Goal: Communication & Community: Answer question/provide support

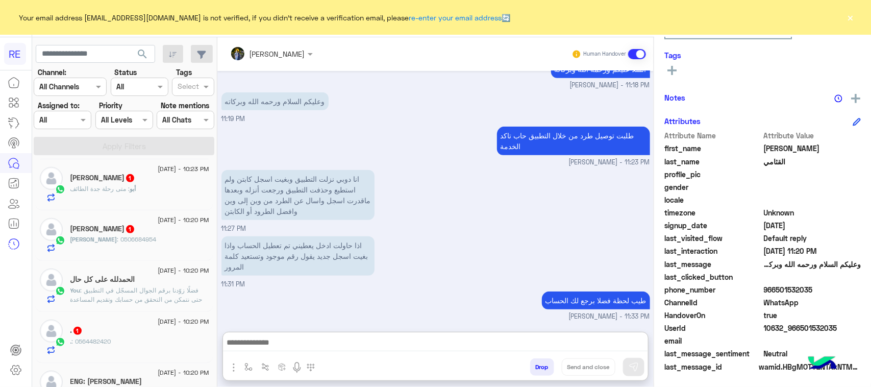
scroll to position [319, 0]
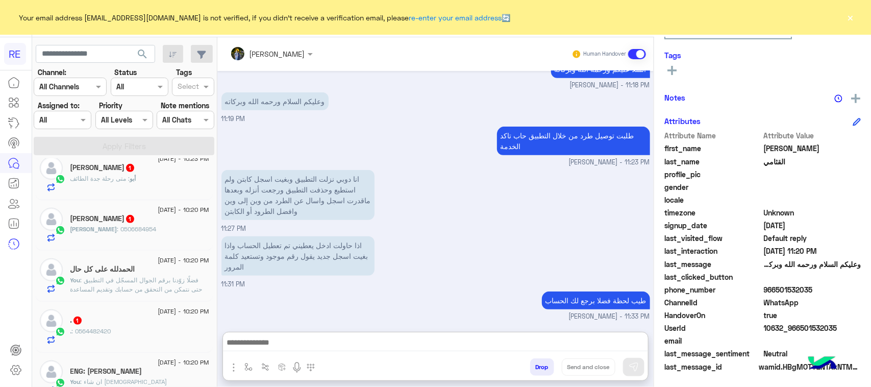
click at [151, 236] on div "Abdualziz : 0506684954" at bounding box center [139, 234] width 139 height 18
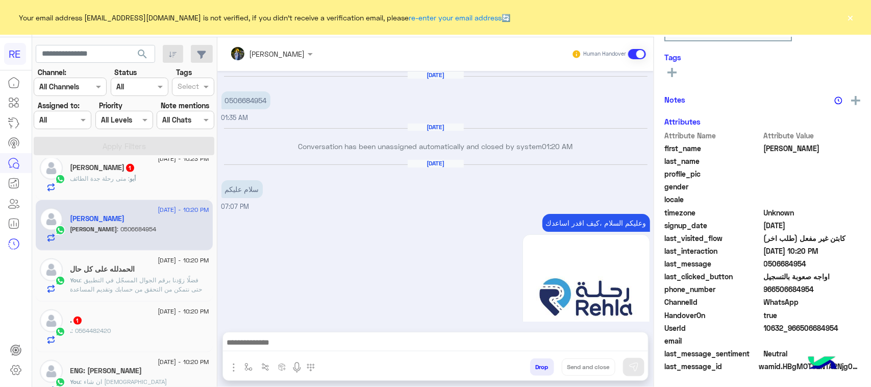
scroll to position [1300, 0]
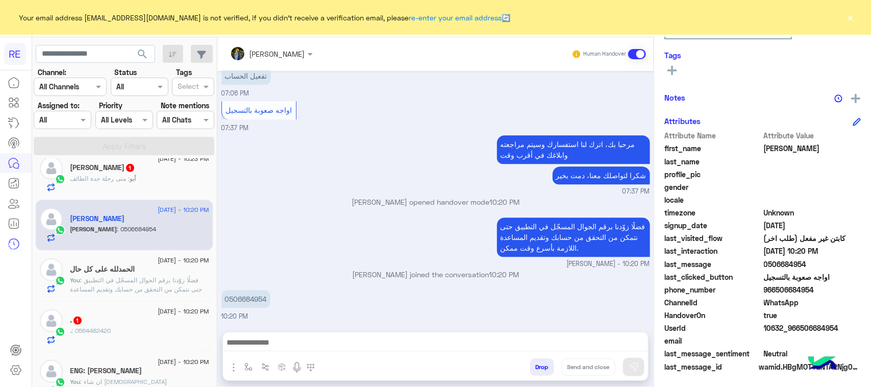
click at [144, 190] on div "أبو : متى رحلة جدة الطائف" at bounding box center [139, 183] width 139 height 18
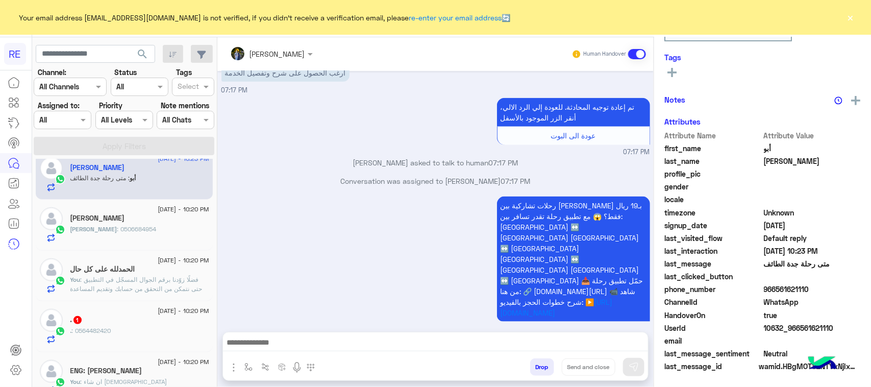
scroll to position [191, 0]
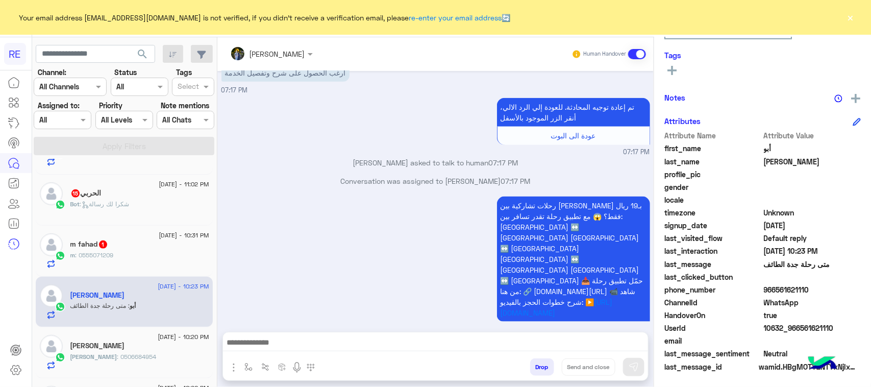
click at [127, 256] on div "m : 0555071209" at bounding box center [139, 260] width 139 height 18
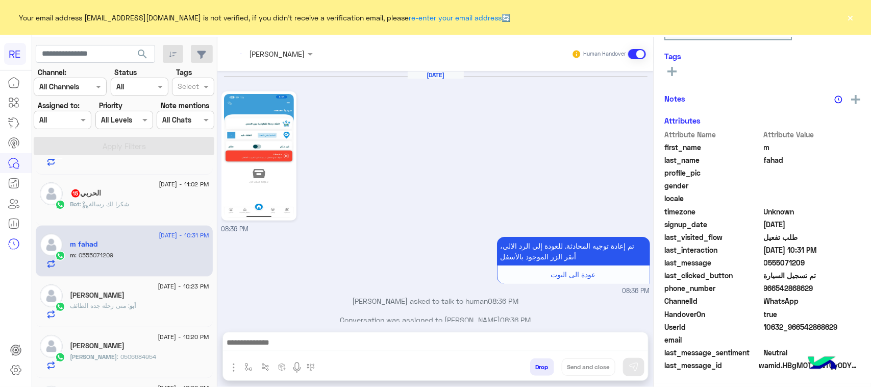
scroll to position [1304, 0]
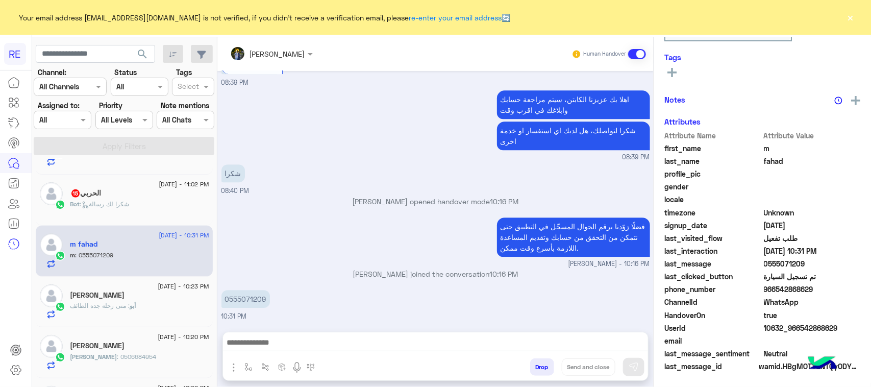
click at [144, 193] on div "الحربي 15" at bounding box center [139, 194] width 139 height 11
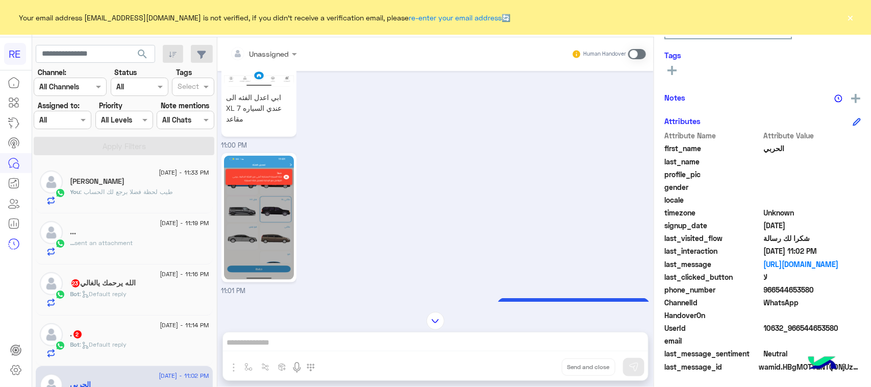
scroll to position [489, 0]
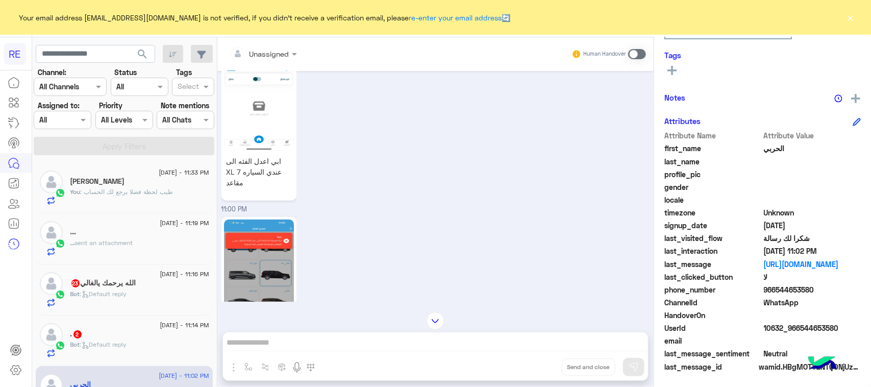
click at [100, 322] on div "[DATE] - 11:14 PM . 2 Bot : Default reply" at bounding box center [124, 340] width 177 height 51
click at [103, 333] on div ". 2" at bounding box center [139, 335] width 139 height 11
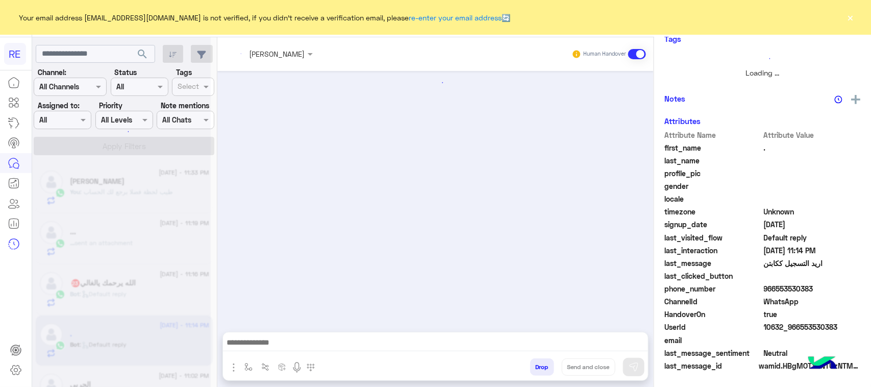
scroll to position [160, 0]
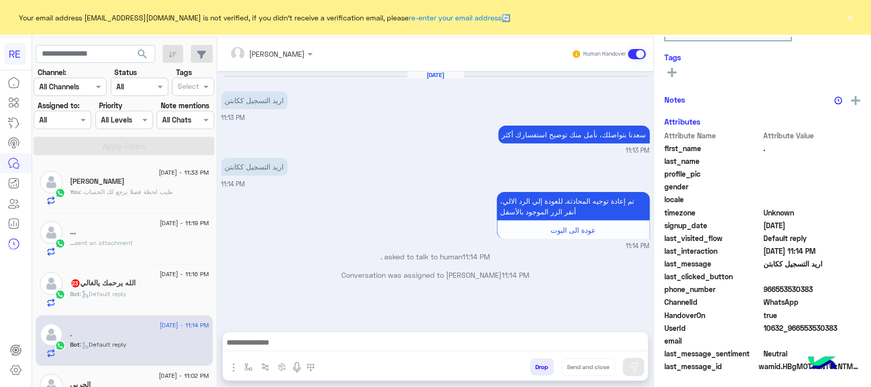
click at [132, 282] on h5 "الله يرحمك يالغالي 23" at bounding box center [103, 283] width 66 height 9
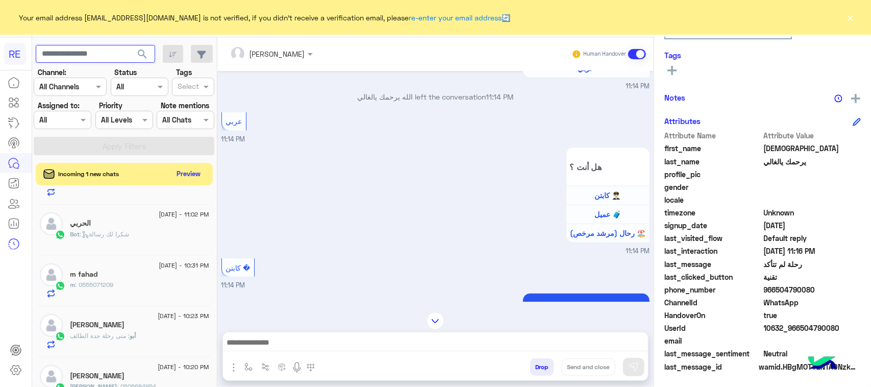
click at [82, 55] on input "text" at bounding box center [95, 54] width 119 height 18
paste input "*********"
type input "*********"
click at [149, 57] on span "search" at bounding box center [142, 54] width 12 height 12
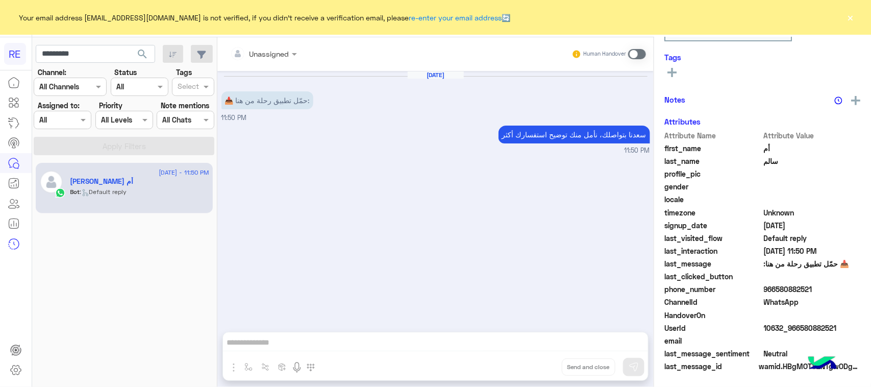
scroll to position [162, 0]
click at [636, 57] on span at bounding box center [637, 54] width 18 height 10
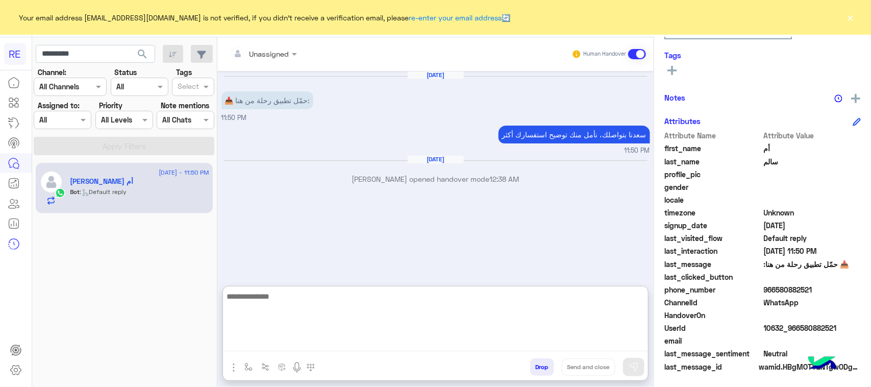
click at [266, 337] on textarea at bounding box center [435, 320] width 425 height 61
type textarea "**********"
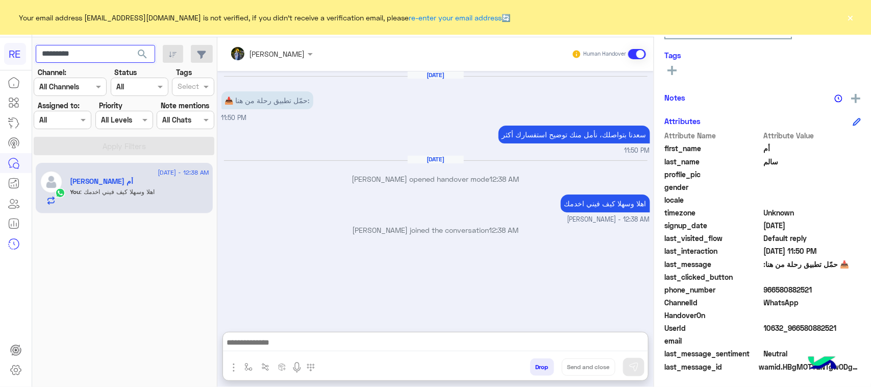
click at [83, 57] on input "*********" at bounding box center [95, 54] width 119 height 18
click at [138, 51] on span "search" at bounding box center [142, 54] width 12 height 12
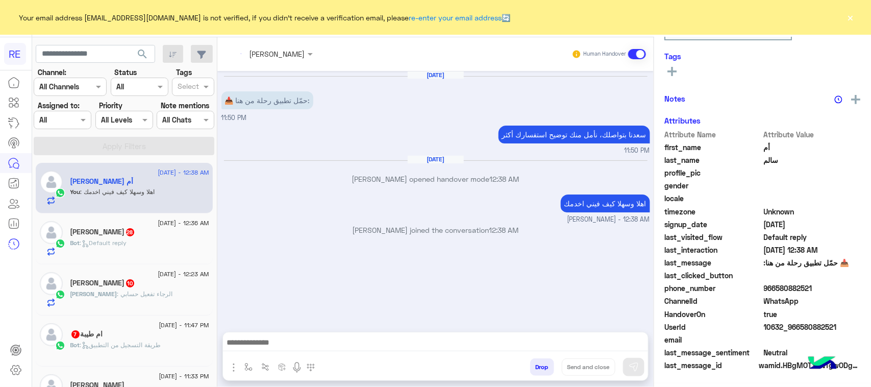
scroll to position [160, 0]
click at [187, 252] on div "Bot : Default reply" at bounding box center [139, 247] width 139 height 18
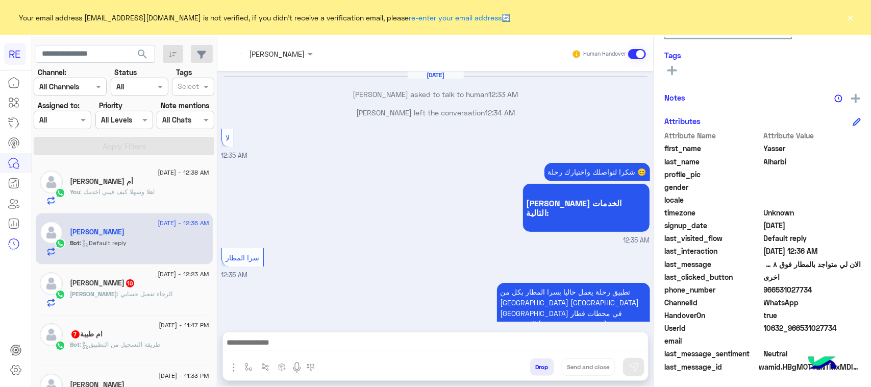
scroll to position [1086, 0]
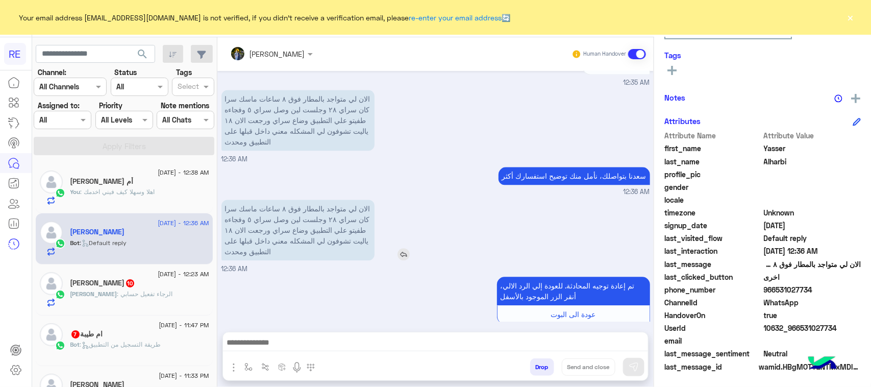
click at [375, 200] on p "الان لي متواجد بالمطار فوق ٨ ساعات ماسك سرا كان سراي ٢٨ وجلست لين وصل سراي ٥ وف…" at bounding box center [297, 230] width 153 height 61
click at [341, 200] on p "الان لي متواجد بالمطار فوق ٨ ساعات ماسك سرا كان سراي ٢٨ وجلست لين وصل سراي ٥ وف…" at bounding box center [297, 230] width 153 height 61
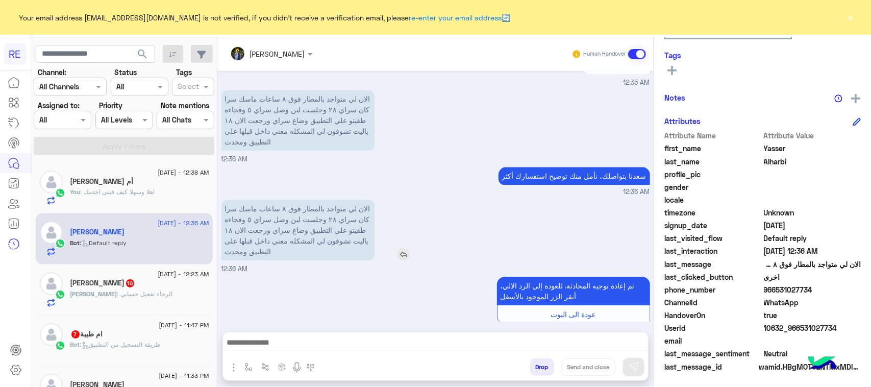
click at [341, 200] on p "الان لي متواجد بالمطار فوق ٨ ساعات ماسك سرا كان سراي ٢٨ وجلست لين وصل سراي ٥ وف…" at bounding box center [297, 230] width 153 height 61
click at [322, 200] on p "الان لي متواجد بالمطار فوق ٨ ساعات ماسك سرا كان سراي ٢٨ وجلست لين وصل سراي ٥ وف…" at bounding box center [297, 230] width 153 height 61
click at [333, 274] on div "تم إعادة توجيه المحادثة. للعودة إلي [DEMOGRAPHIC_DATA]، أنقر الزر الموجود بالأس…" at bounding box center [435, 305] width 429 height 62
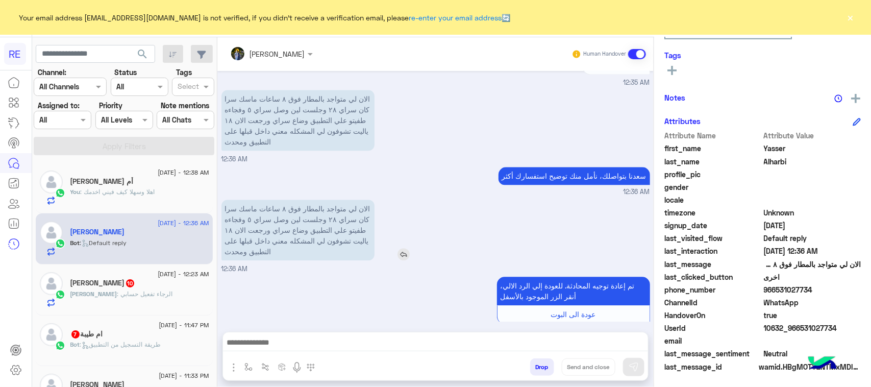
click at [330, 200] on p "الان لي متواجد بالمطار فوق ٨ ساعات ماسك سرا كان سراي ٢٨ وجلست لين وصل سراي ٥ وف…" at bounding box center [297, 230] width 153 height 61
click at [316, 274] on div "تم إعادة توجيه المحادثة. للعودة إلي [DEMOGRAPHIC_DATA]، أنقر الزر الموجود بالأس…" at bounding box center [435, 305] width 429 height 62
click at [577, 203] on div "الان لي متواجد بالمطار فوق ٨ ساعات ماسك سرا كان سراي ٢٨ وجلست لين وصل سراي ٥ وف…" at bounding box center [435, 235] width 429 height 77
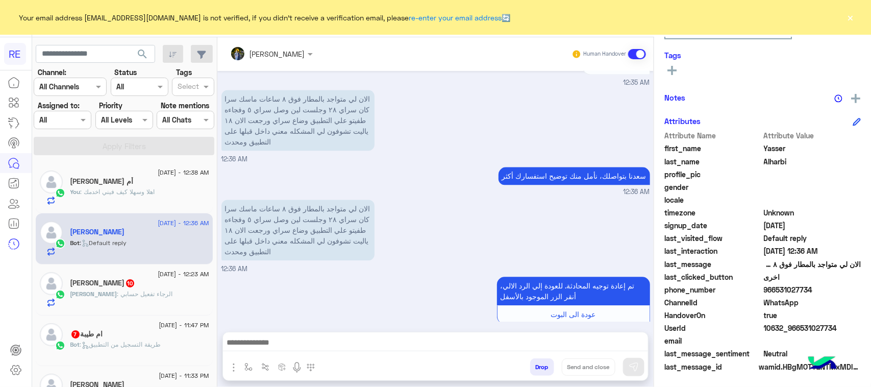
drag, startPoint x: 838, startPoint y: 285, endPoint x: 797, endPoint y: 286, distance: 40.9
click at [797, 286] on span "966531027734" at bounding box center [812, 289] width 97 height 11
copy span "531027734"
click at [117, 298] on span "[PERSON_NAME]" at bounding box center [93, 294] width 47 height 8
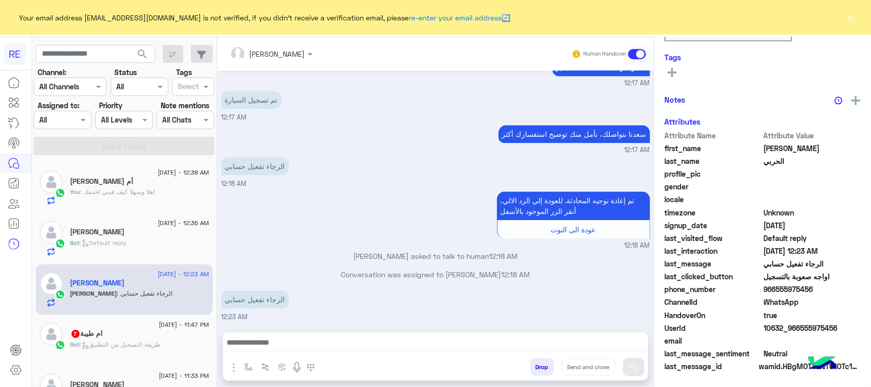
scroll to position [162, 0]
drag, startPoint x: 860, startPoint y: 332, endPoint x: 823, endPoint y: 333, distance: 37.3
click at [823, 333] on div "UserId 10632_966555975456" at bounding box center [762, 329] width 196 height 13
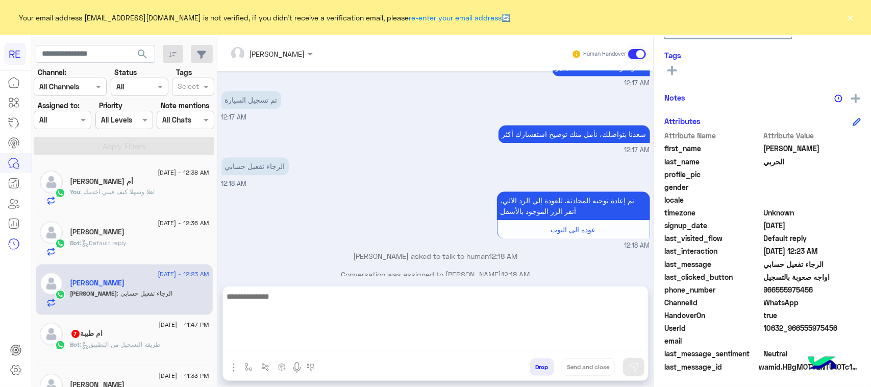
click at [311, 346] on textarea at bounding box center [435, 320] width 425 height 61
paste textarea "**********"
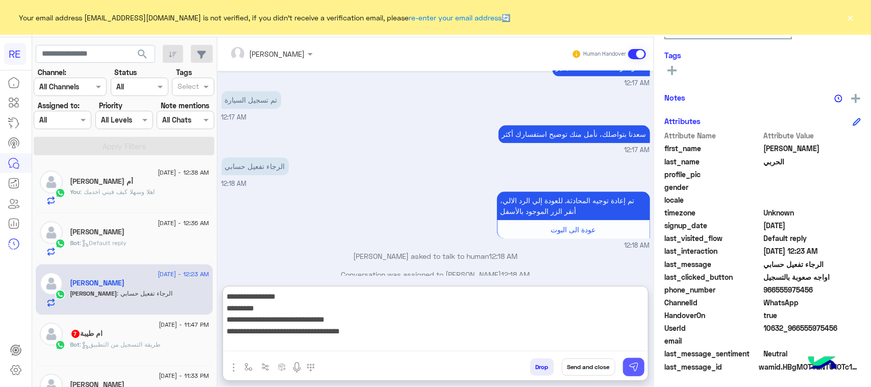
type textarea "**********"
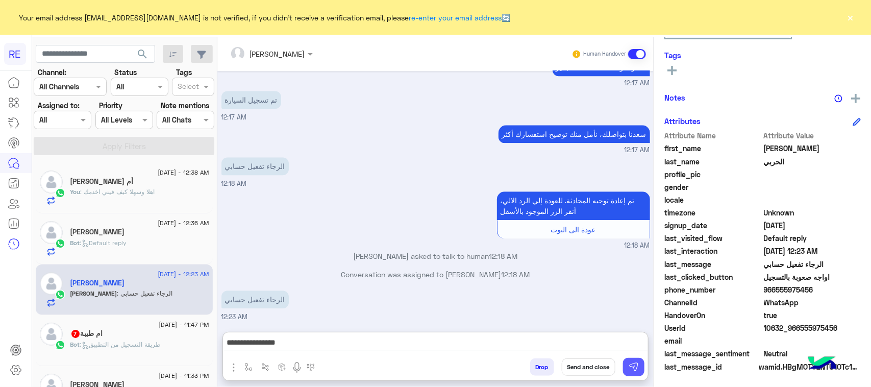
click at [639, 364] on img at bounding box center [634, 367] width 10 height 10
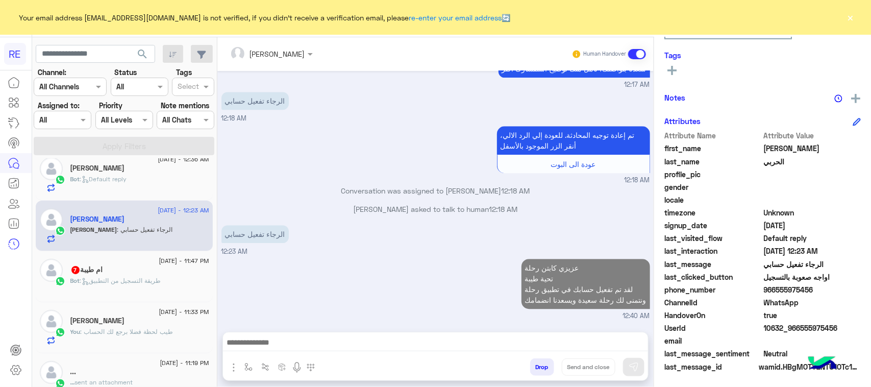
scroll to position [1244, 0]
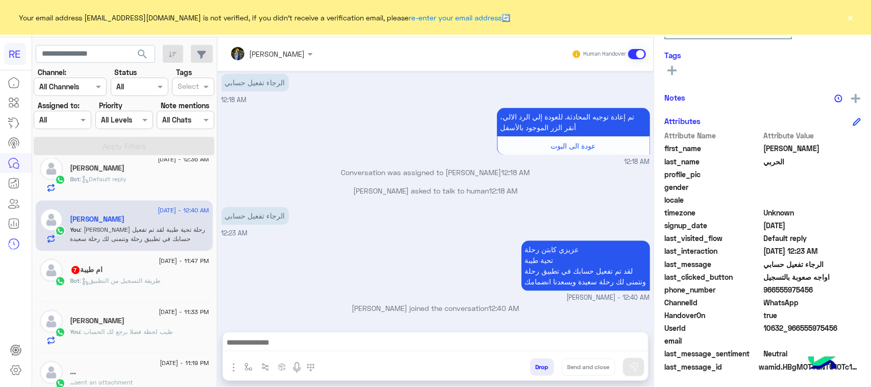
click at [176, 286] on div "Bot : طريقة التسجيل من التطبيق" at bounding box center [139, 285] width 139 height 18
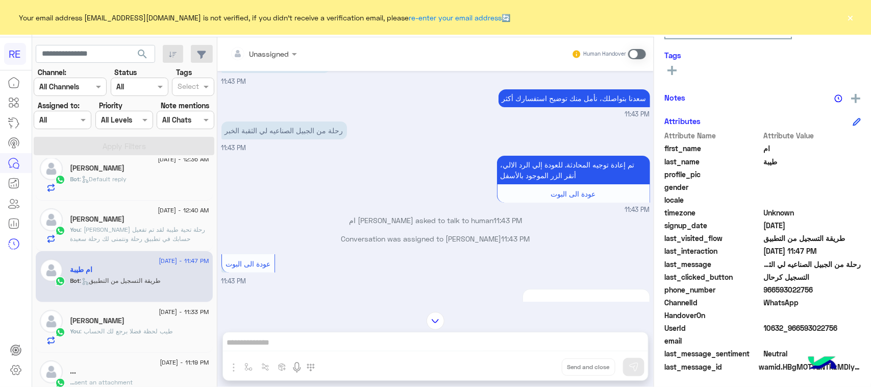
scroll to position [36, 0]
click at [333, 136] on p "رحلة من الجبيل الصناعيه لي الثقبة الخبر" at bounding box center [284, 131] width 126 height 18
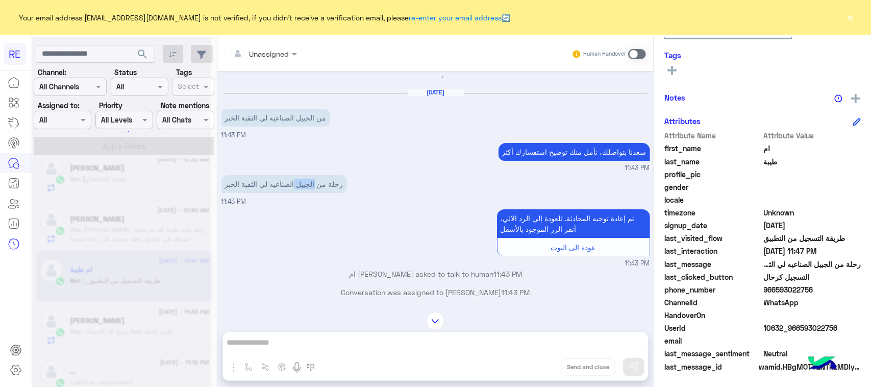
scroll to position [0, 0]
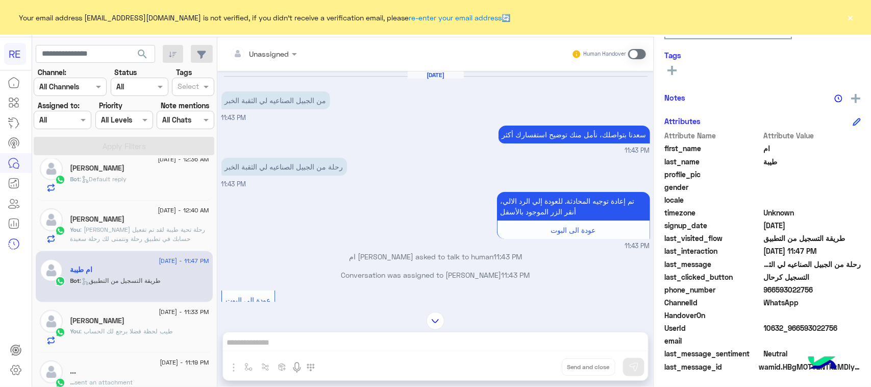
click at [646, 56] on span at bounding box center [637, 54] width 18 height 10
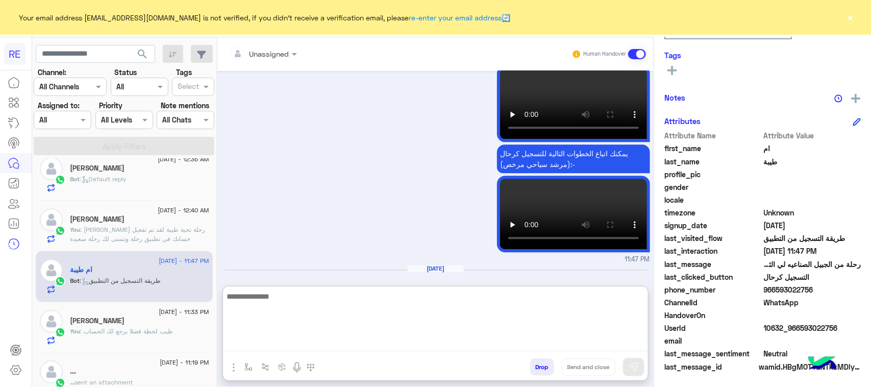
click at [317, 341] on textarea at bounding box center [435, 320] width 425 height 61
drag, startPoint x: 317, startPoint y: 341, endPoint x: 313, endPoint y: 325, distance: 16.8
paste textarea "**********"
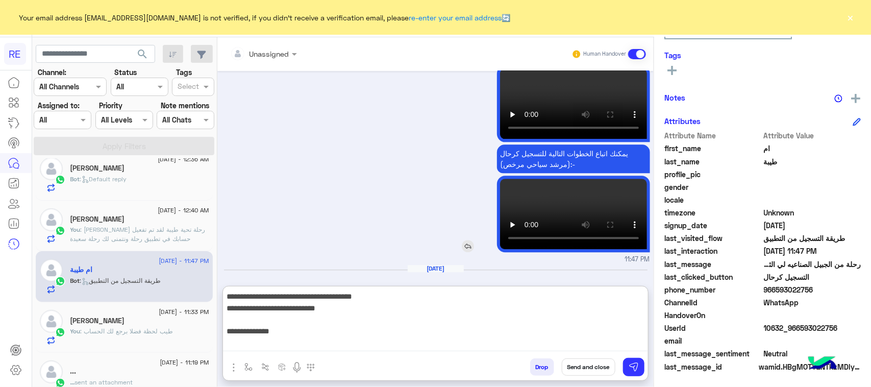
scroll to position [157, 0]
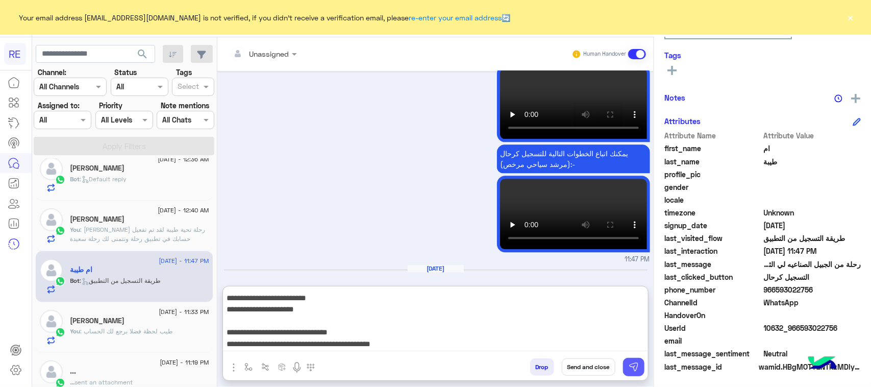
type textarea "**********"
click at [639, 368] on img at bounding box center [634, 367] width 10 height 10
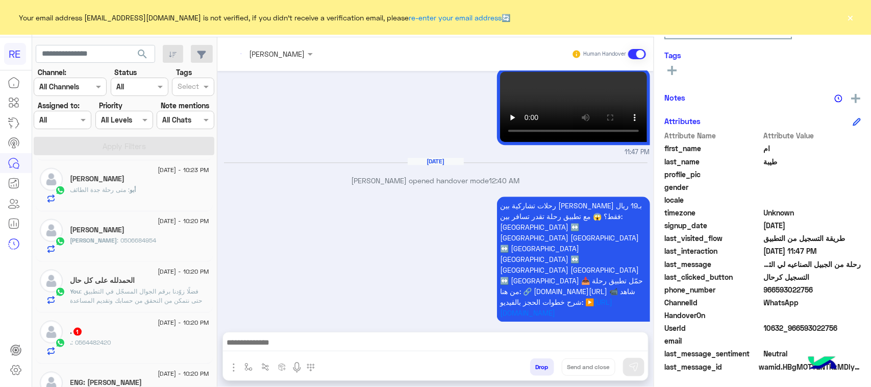
scroll to position [1219, 0]
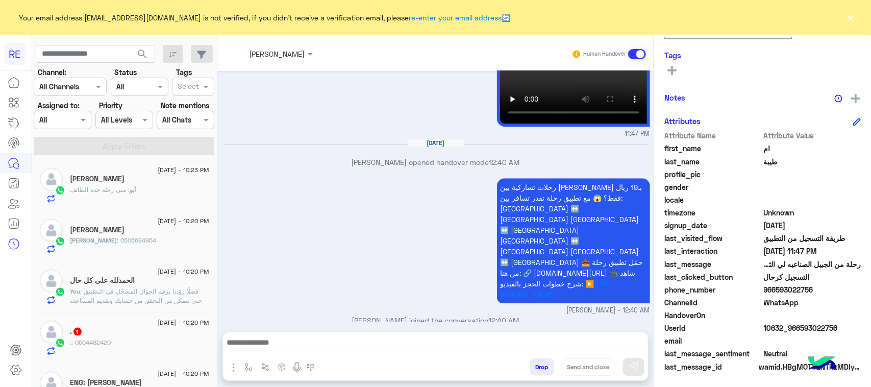
click at [116, 338] on div ". 1" at bounding box center [139, 332] width 139 height 11
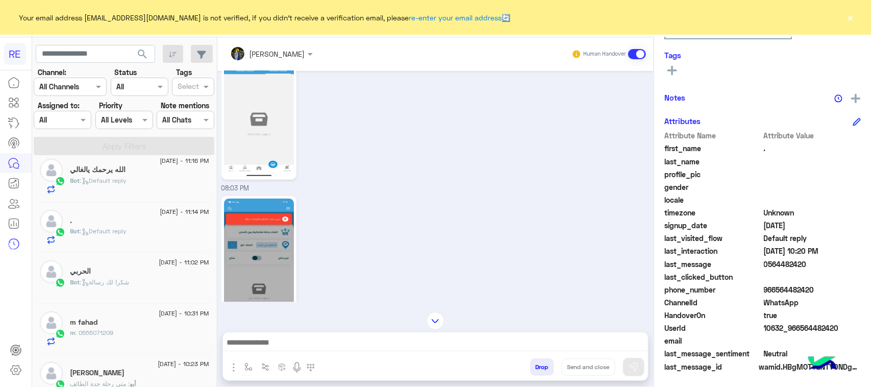
scroll to position [319, 0]
click at [396, 161] on div "08:03 PM" at bounding box center [435, 120] width 429 height 145
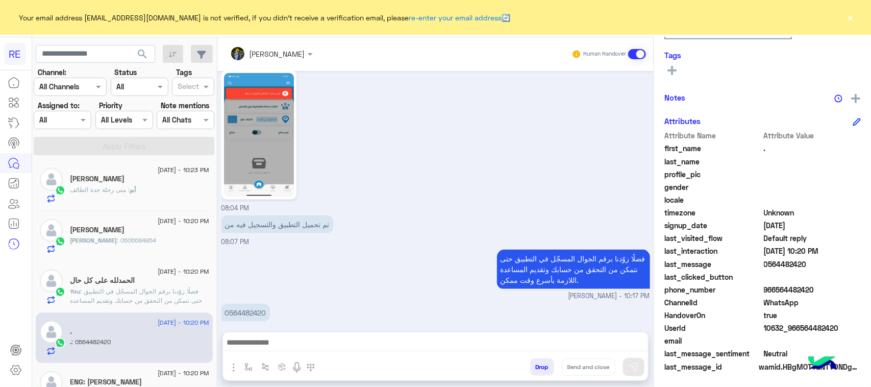
scroll to position [533, 0]
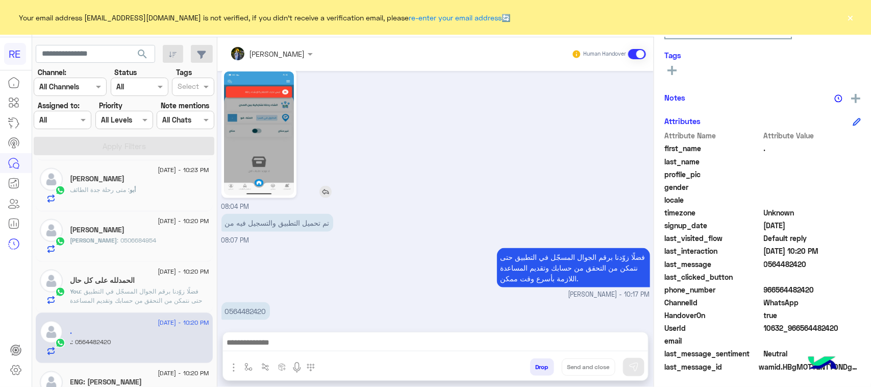
click at [288, 166] on img at bounding box center [259, 133] width 70 height 124
click at [323, 345] on textarea at bounding box center [435, 343] width 425 height 15
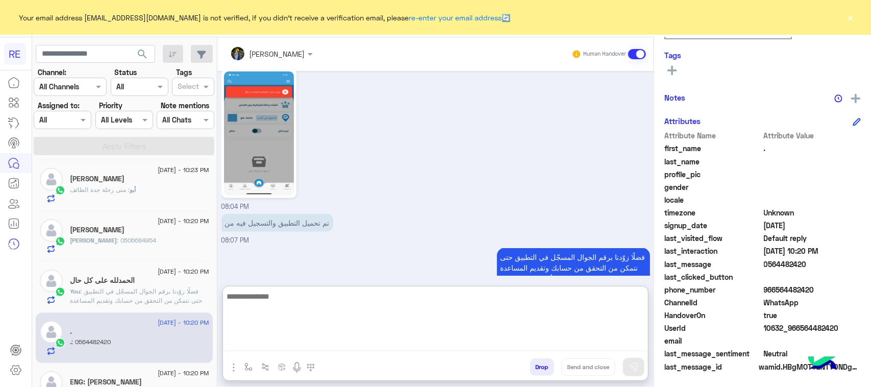
paste textarea "**********"
type textarea "**********"
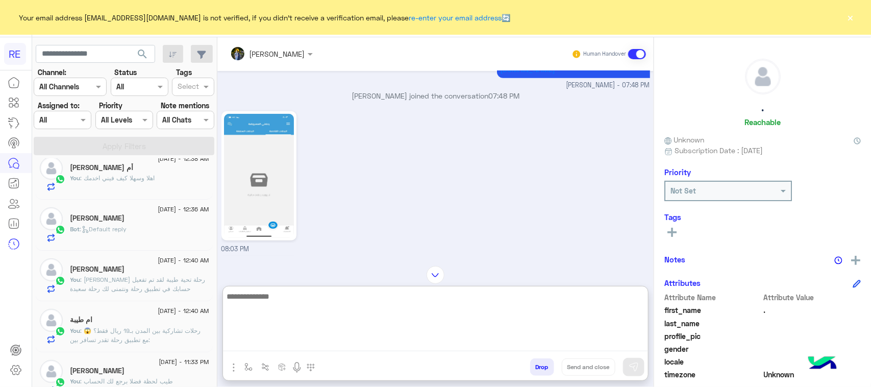
scroll to position [0, 0]
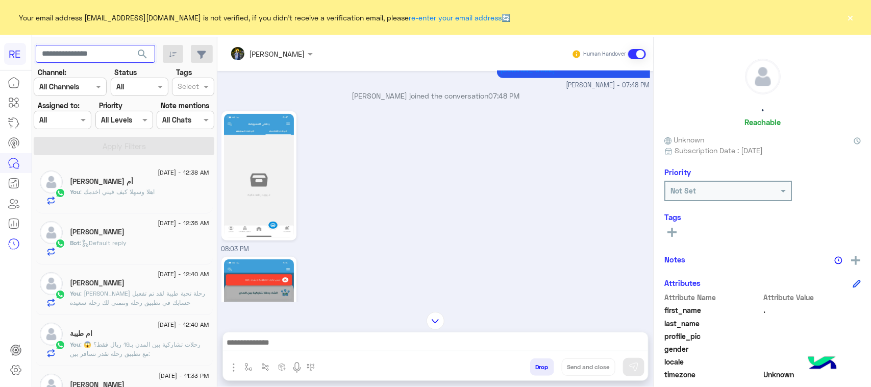
paste input "*********"
type input "*********"
click at [149, 55] on span "search" at bounding box center [142, 54] width 12 height 12
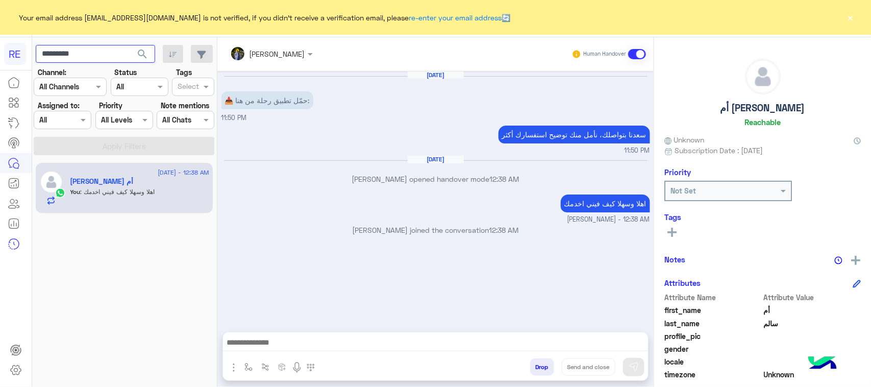
click at [52, 60] on input "*********" at bounding box center [95, 54] width 119 height 18
click at [53, 60] on input "*********" at bounding box center [95, 54] width 119 height 18
click at [136, 51] on span "search" at bounding box center [142, 54] width 12 height 12
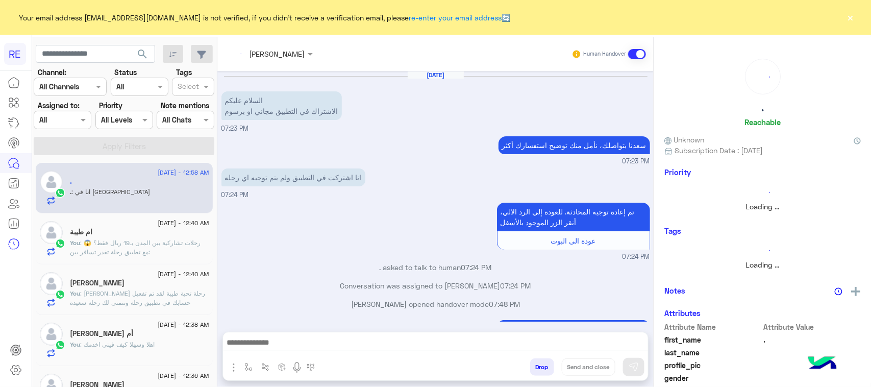
scroll to position [682, 0]
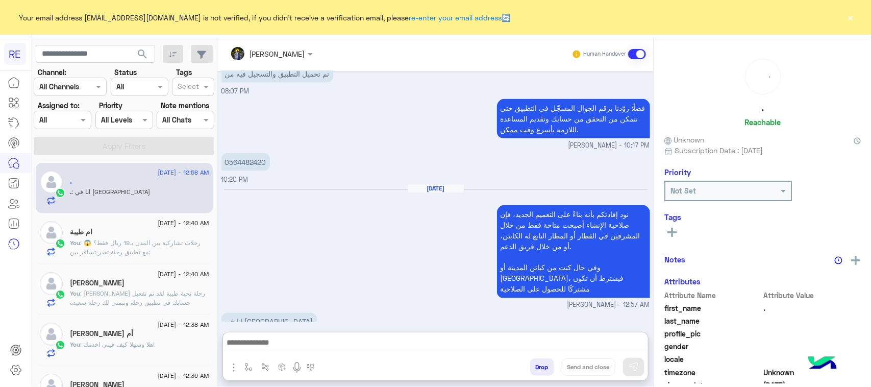
click at [338, 345] on textarea at bounding box center [435, 343] width 425 height 15
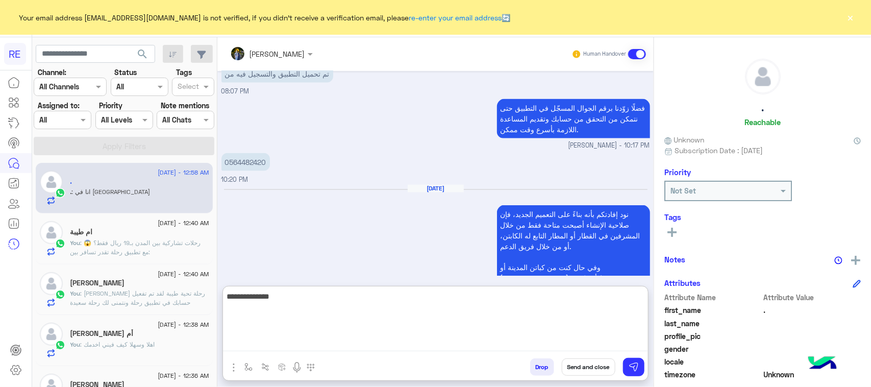
type textarea "**********"
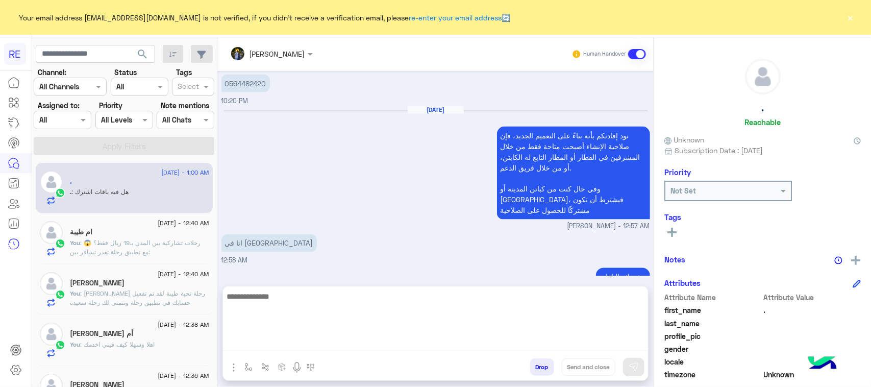
scroll to position [795, 0]
